Goal: Check status: Check status

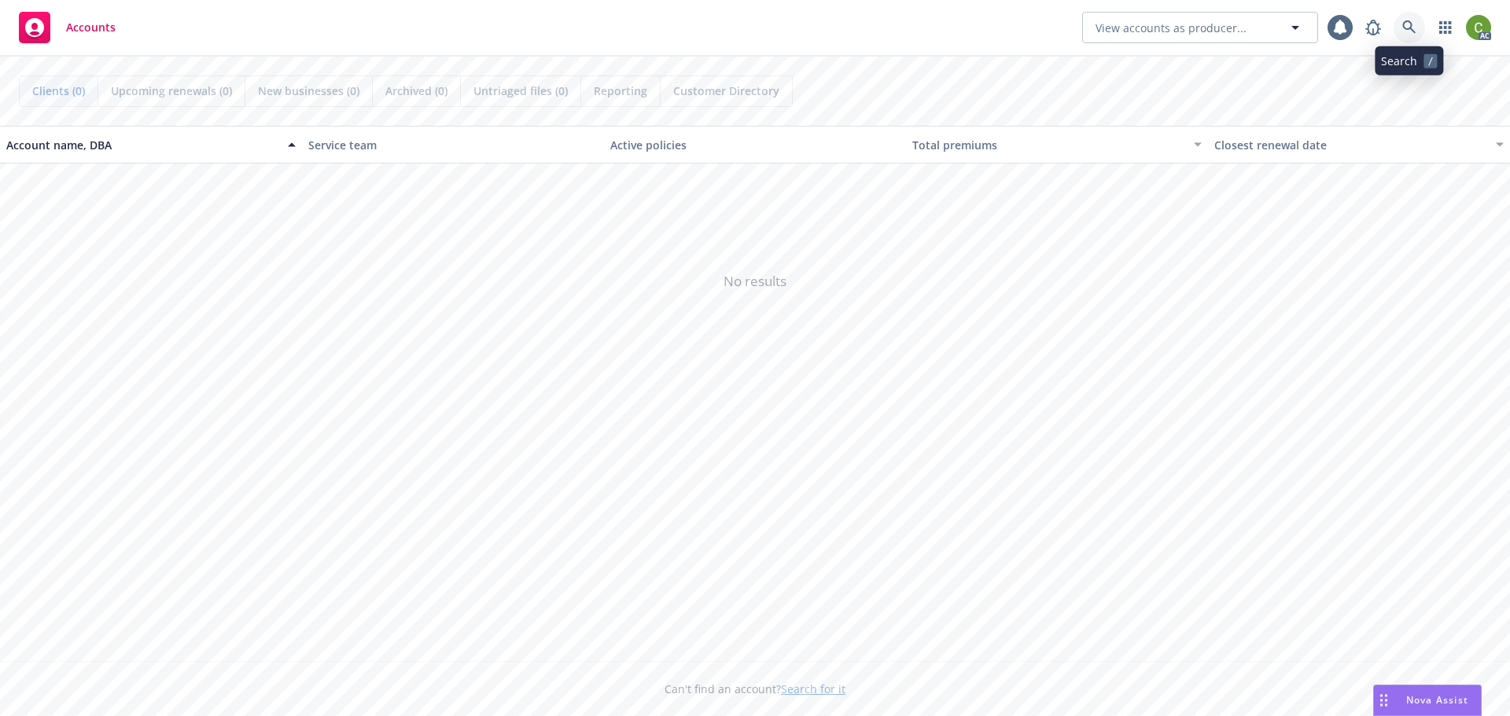
click at [1417, 28] on link at bounding box center [1409, 27] width 31 height 31
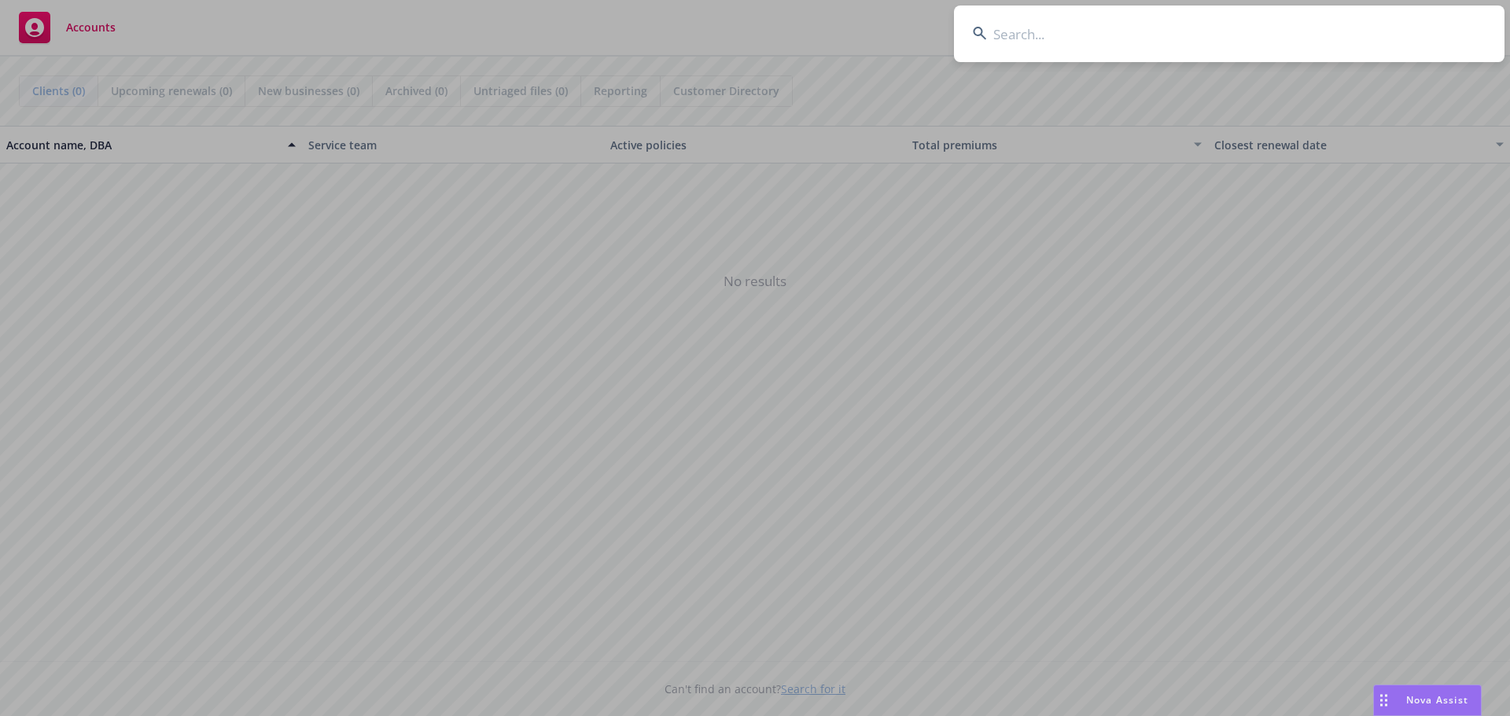
type input "VUMA0239090"
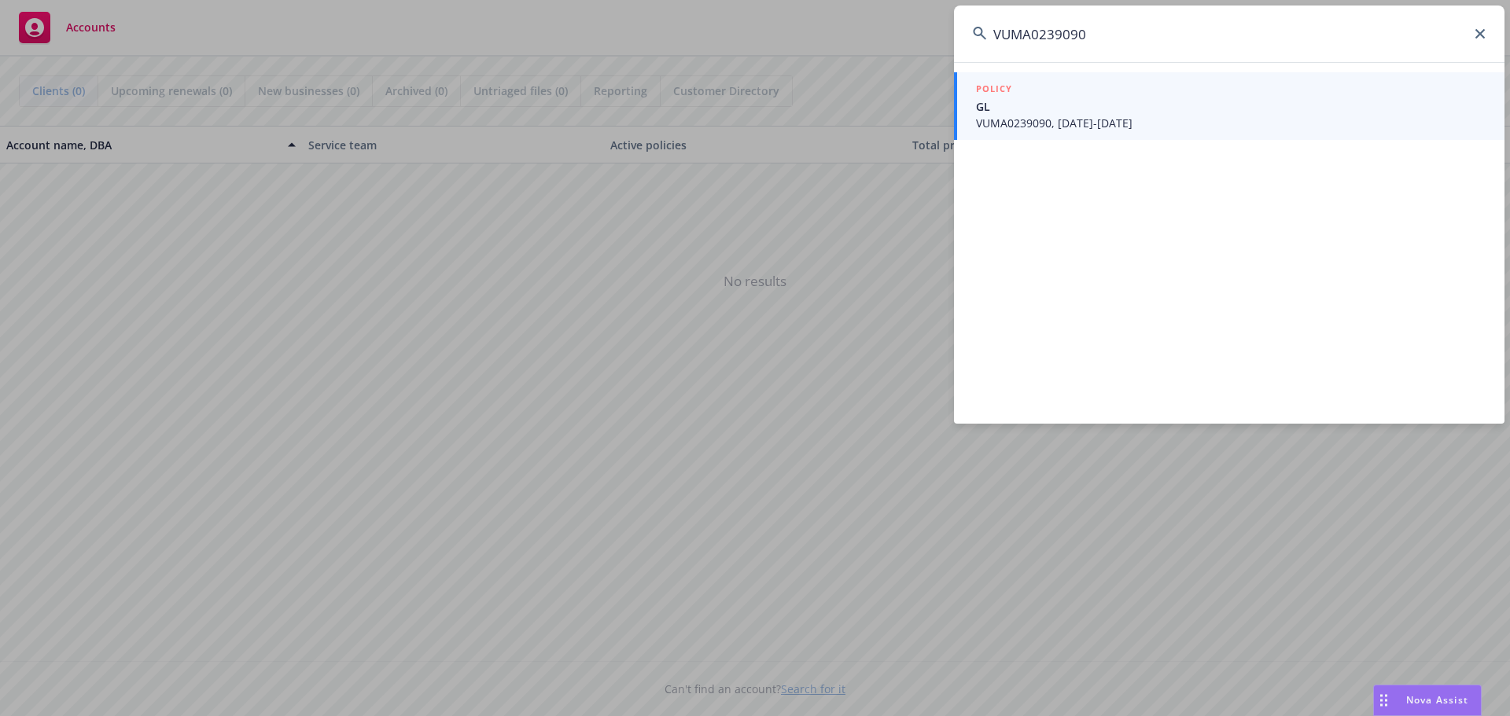
click at [1110, 118] on span "VUMA0239090, [DATE]-[DATE]" at bounding box center [1231, 123] width 510 height 17
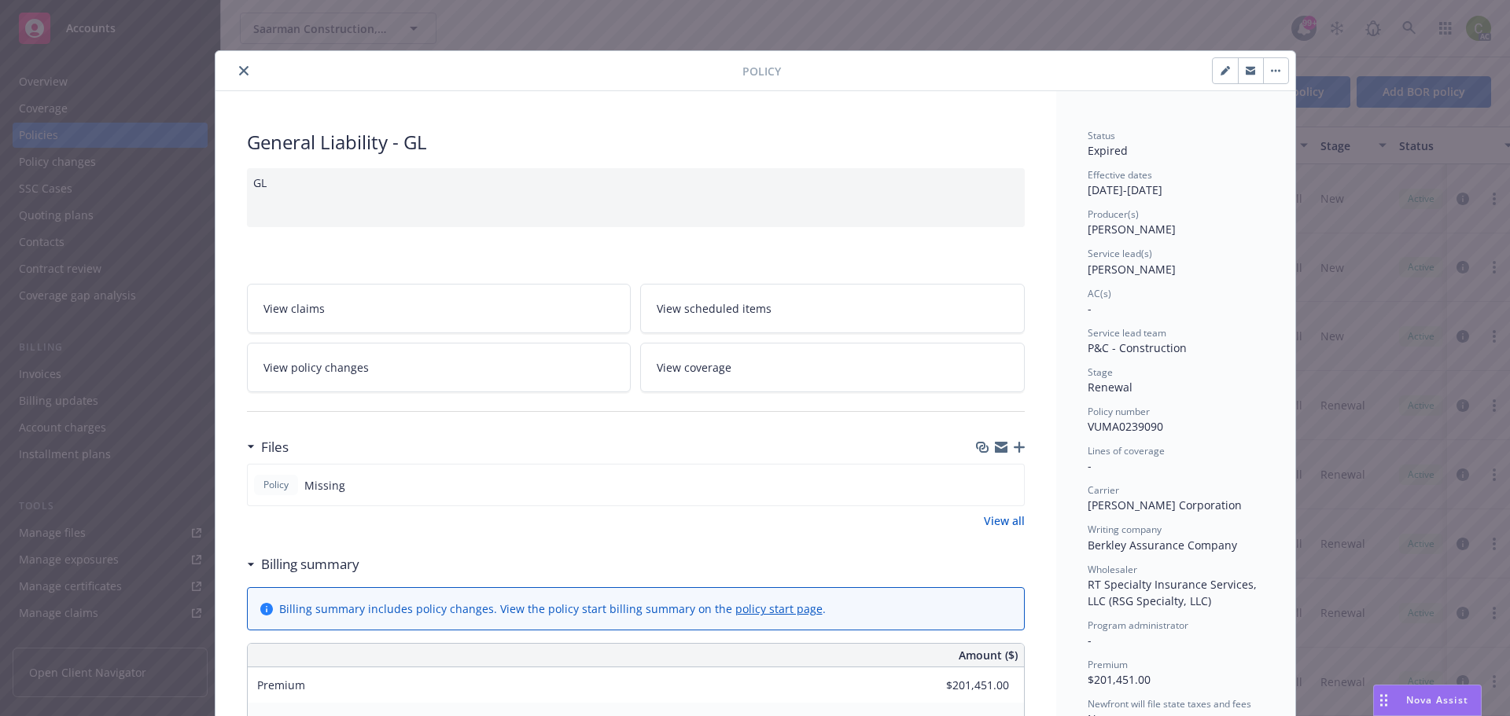
click at [239, 73] on icon "close" at bounding box center [243, 70] width 9 height 9
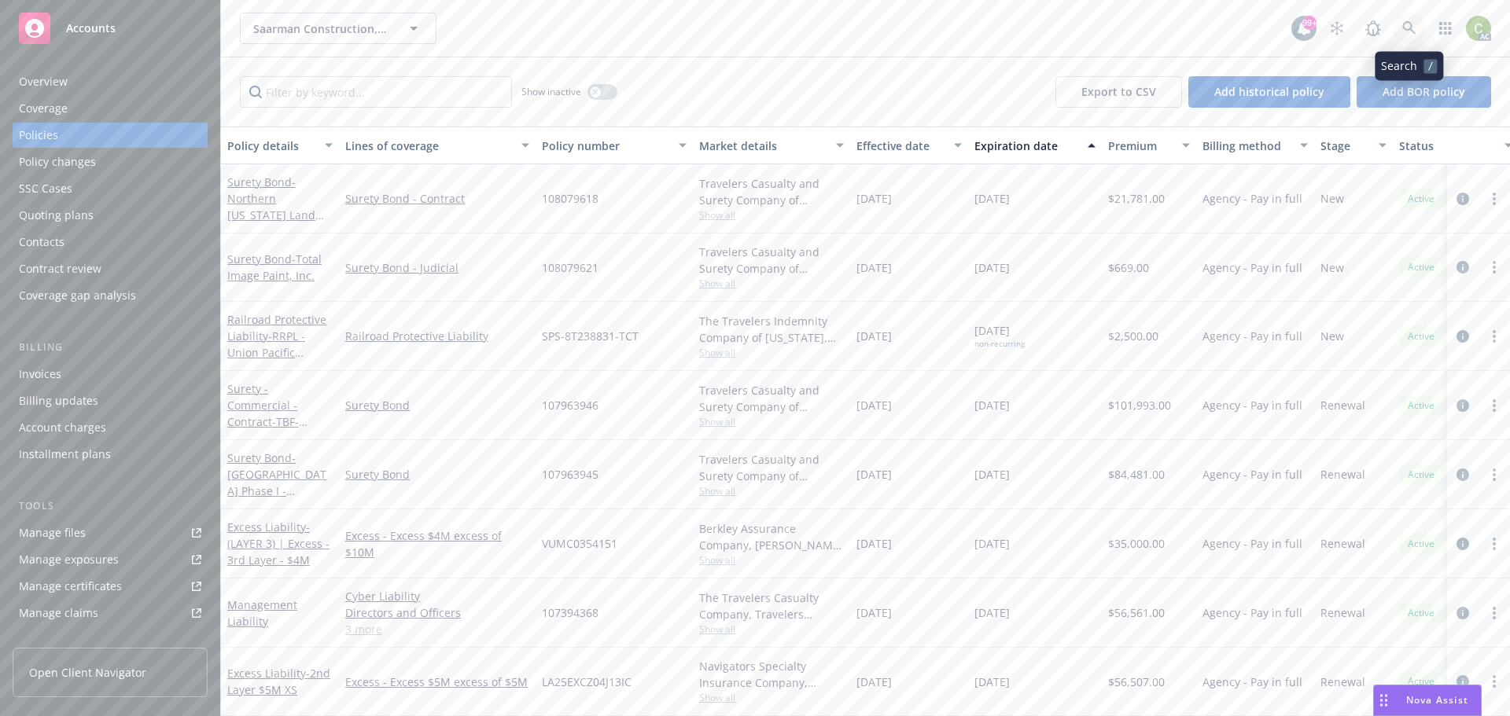
click at [1406, 22] on icon at bounding box center [1408, 27] width 13 height 13
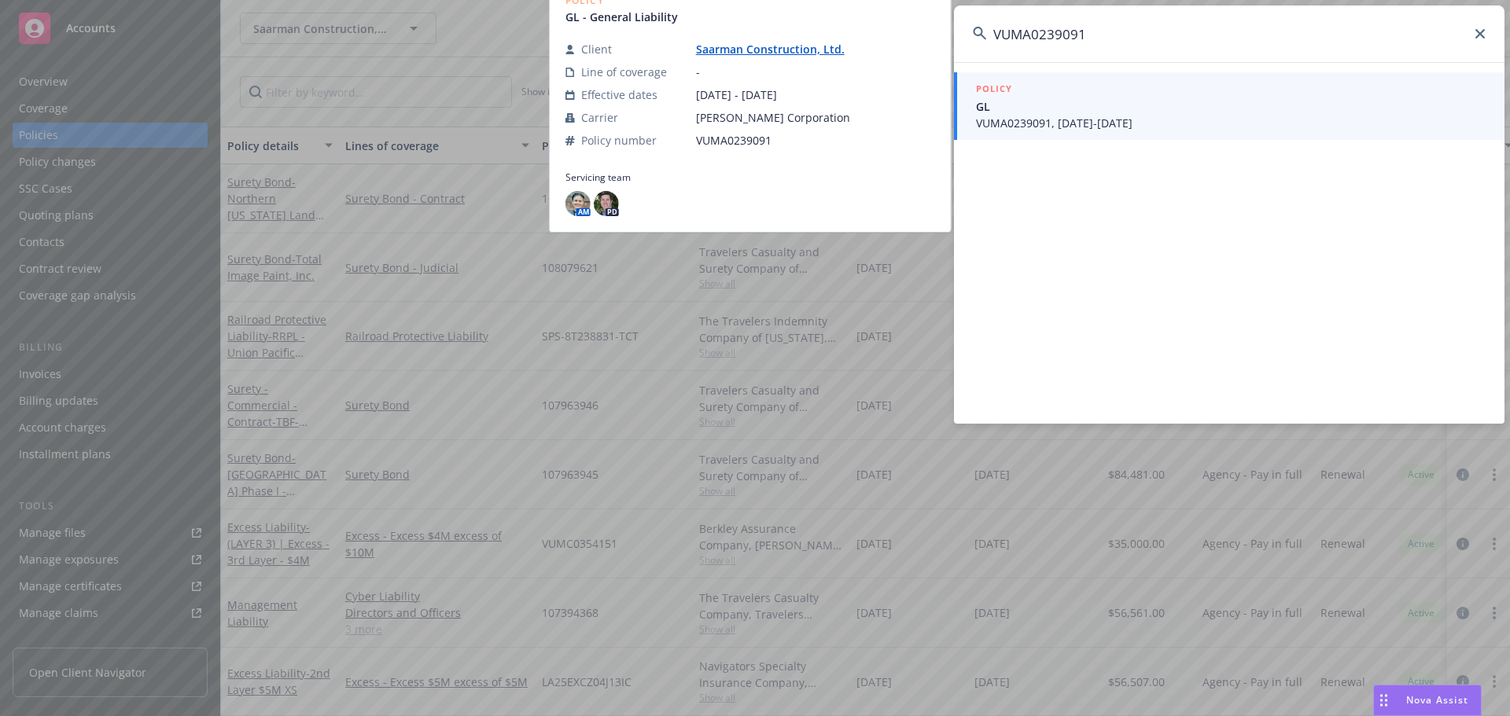
type input "VUMA0239091"
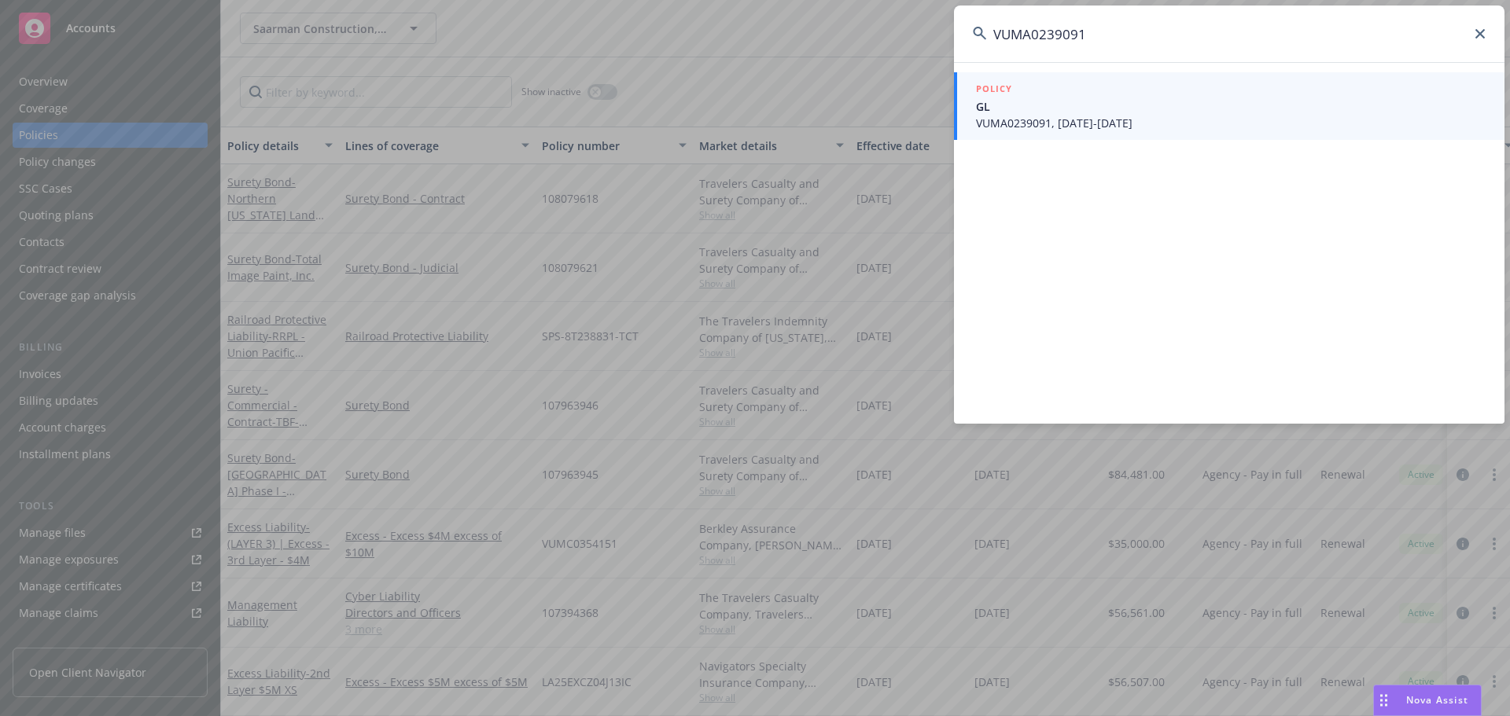
click at [1482, 39] on input "VUMA0239091" at bounding box center [1229, 34] width 550 height 57
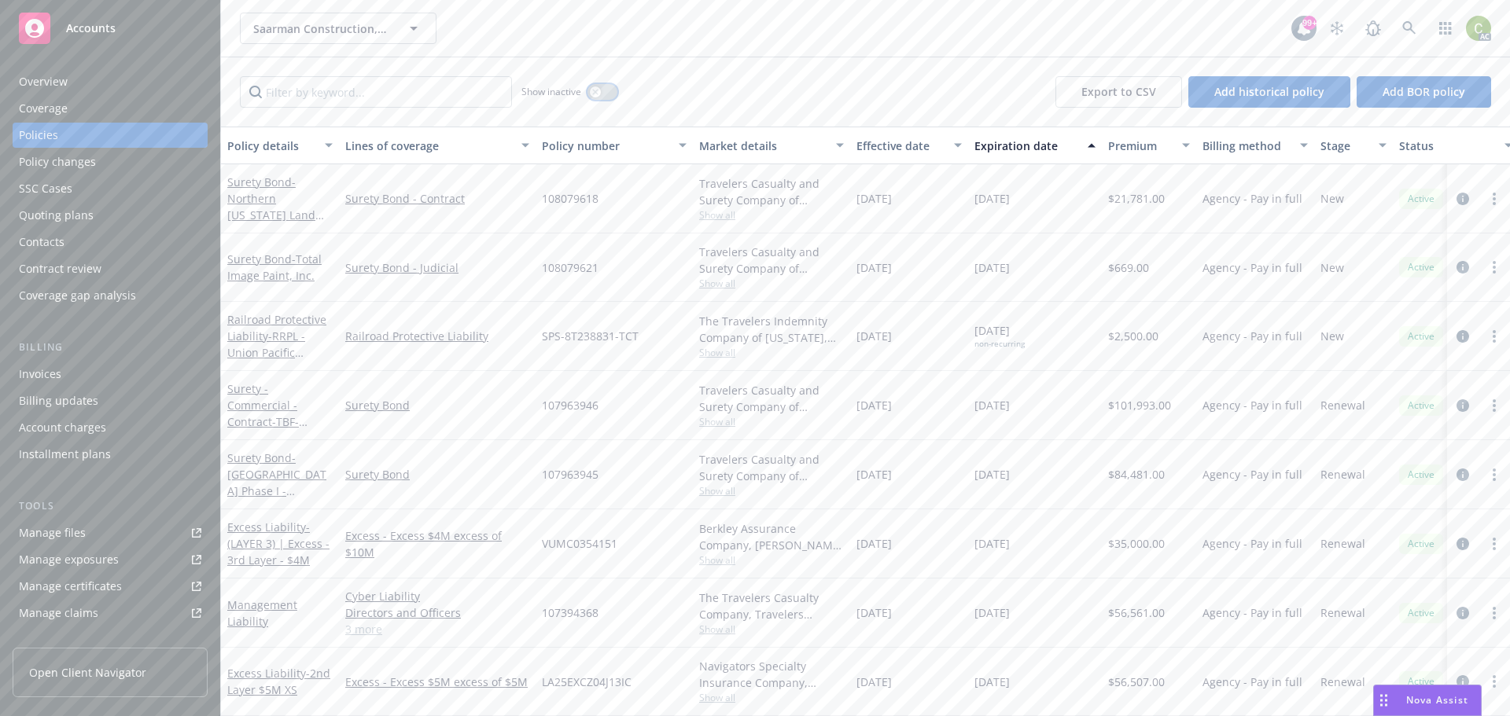
click at [595, 89] on icon "button" at bounding box center [595, 92] width 6 height 6
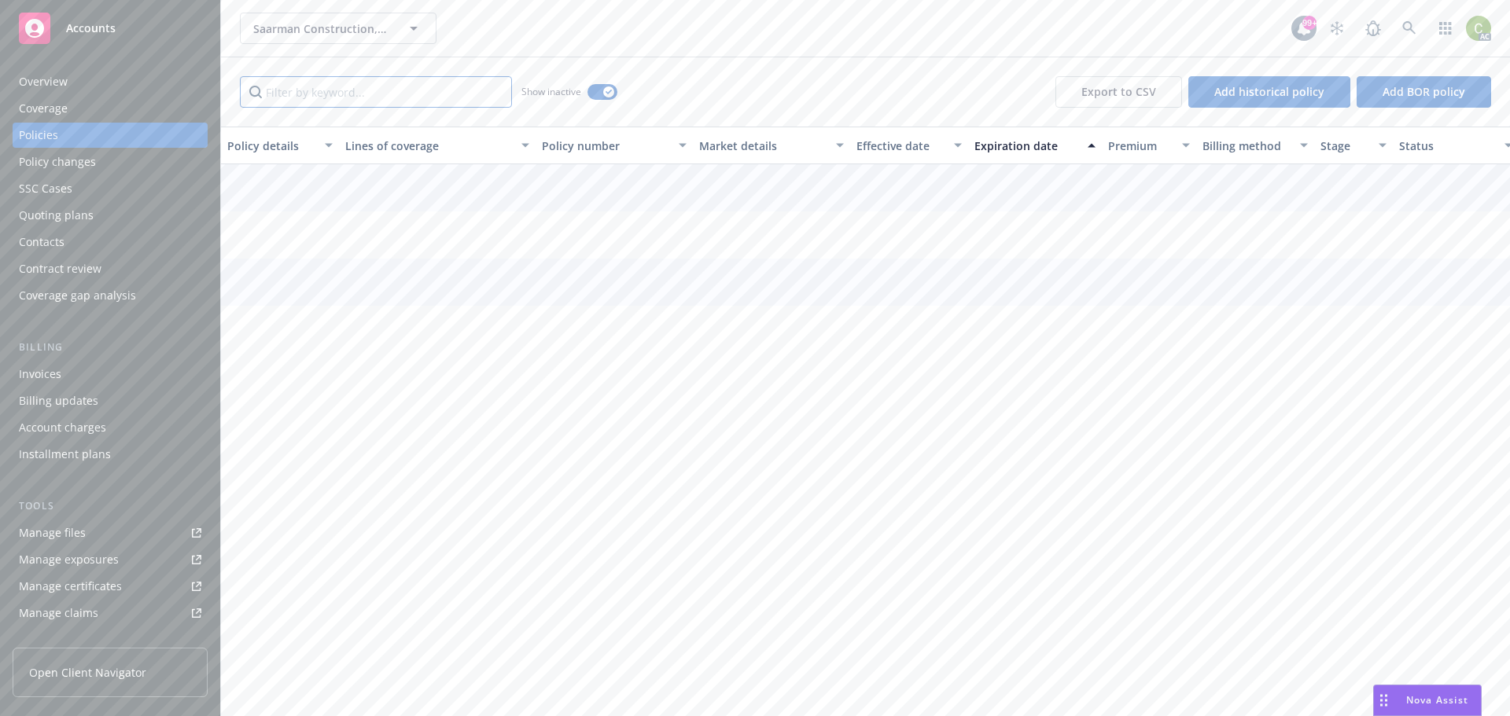
click at [424, 96] on input "Filter by keyword..." at bounding box center [376, 91] width 272 height 31
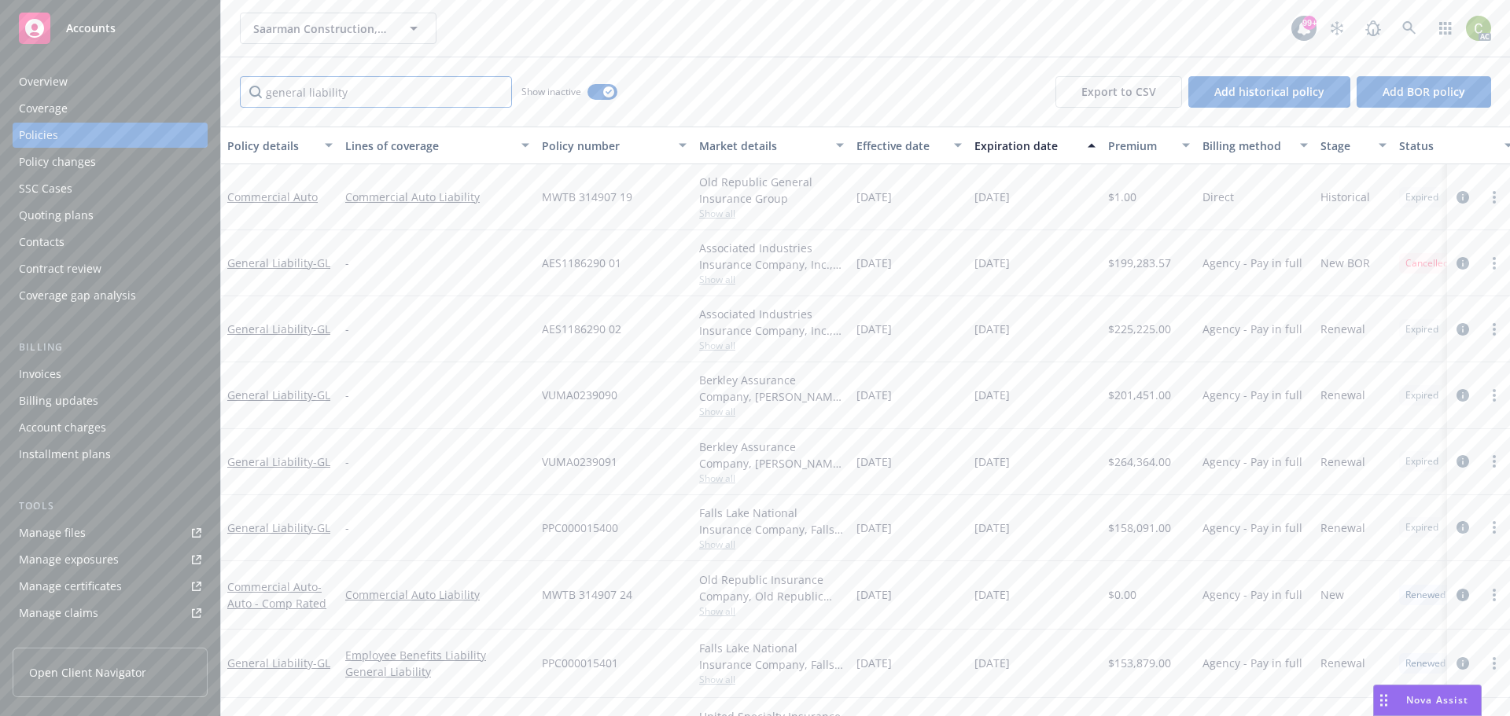
type input "general liability"
click at [1414, 25] on icon at bounding box center [1409, 28] width 14 height 14
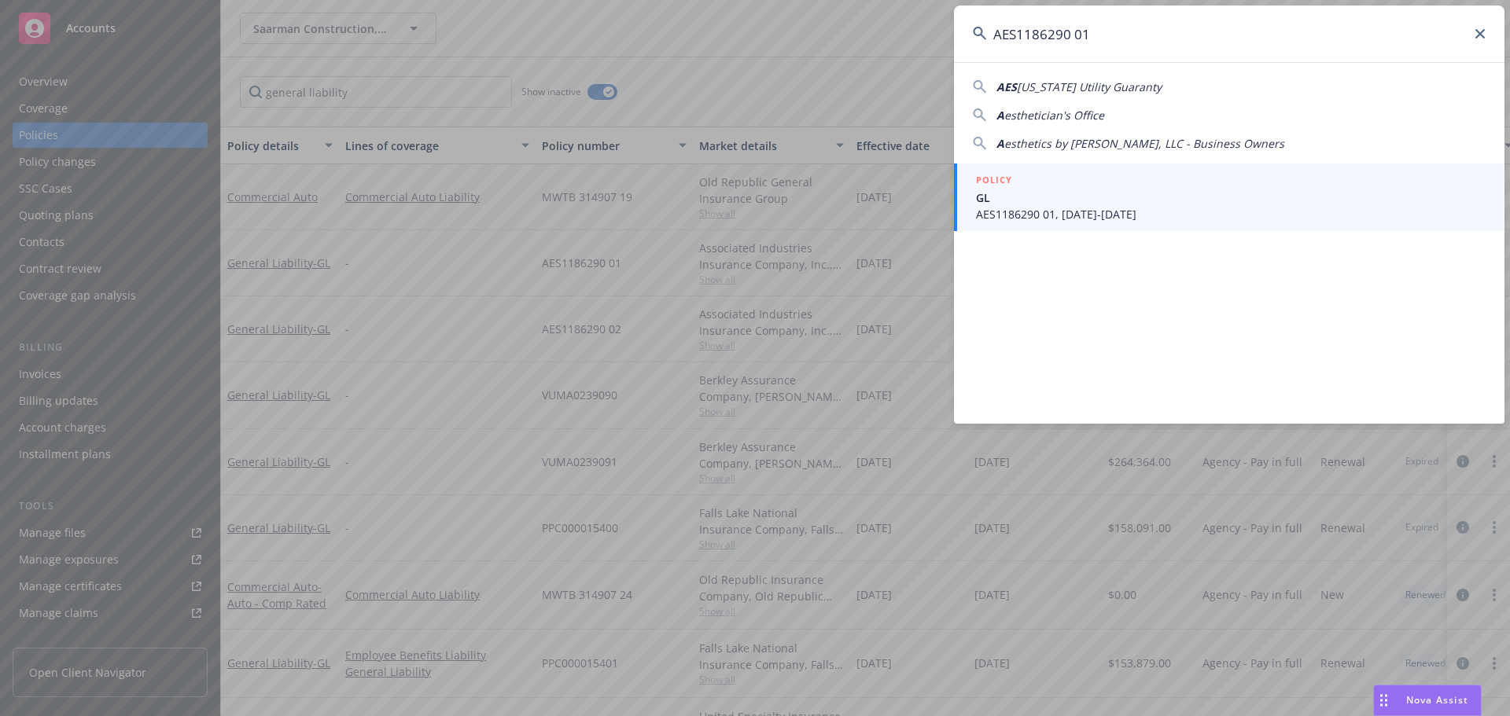
type input "AES1186290 01"
click at [1087, 218] on span "AES1186290 01, [DATE]-[DATE]" at bounding box center [1231, 214] width 510 height 17
